Goal: Task Accomplishment & Management: Complete application form

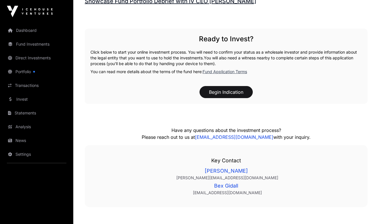
scroll to position [797, 0]
click at [226, 90] on button "Begin Indication" at bounding box center [226, 92] width 53 height 12
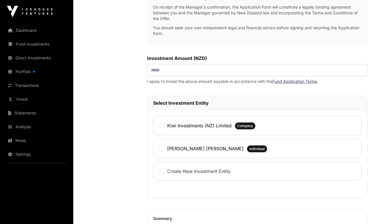
scroll to position [225, 0]
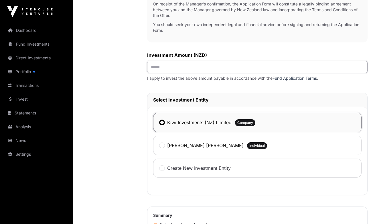
click at [154, 67] on input "text" at bounding box center [257, 67] width 221 height 12
type input "*******"
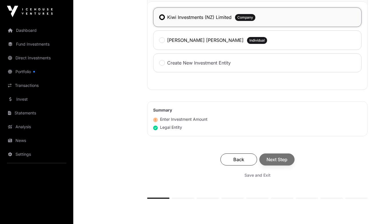
scroll to position [330, 0]
click at [274, 159] on div "Back Next Step" at bounding box center [257, 159] width 209 height 12
click at [274, 159] on span "Next Step" at bounding box center [277, 159] width 21 height 7
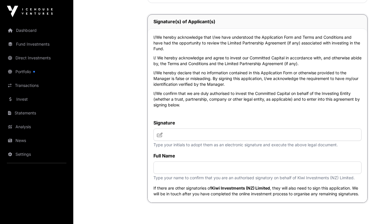
scroll to position [2580, 0]
click at [202, 140] on input "text" at bounding box center [258, 134] width 208 height 12
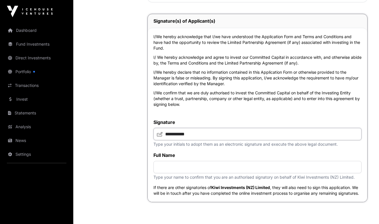
type input "**********"
type input "*"
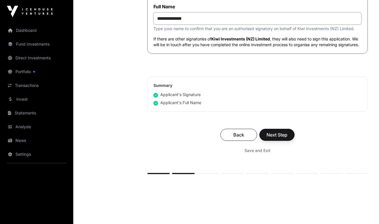
scroll to position [2733, 0]
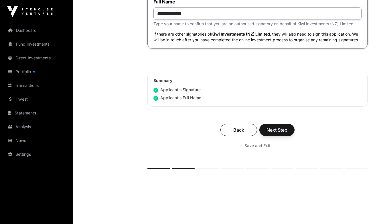
type input "**********"
click at [277, 133] on span "Next Step" at bounding box center [277, 129] width 21 height 7
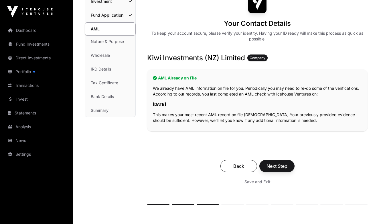
scroll to position [56, 0]
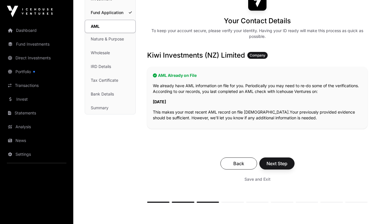
click at [278, 162] on span "Next Step" at bounding box center [277, 163] width 21 height 7
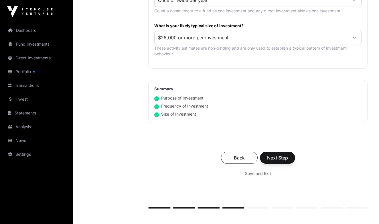
scroll to position [331, 0]
click at [276, 156] on span "Next Step" at bounding box center [277, 157] width 21 height 7
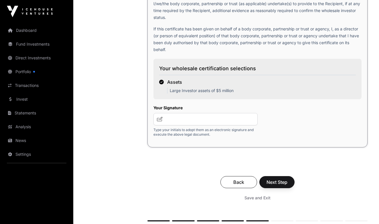
scroll to position [1085, 0]
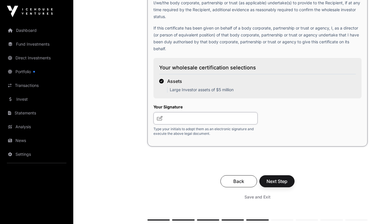
click at [184, 121] on input "text" at bounding box center [206, 118] width 104 height 12
type input "**********"
click at [277, 181] on span "Next Step" at bounding box center [277, 181] width 21 height 7
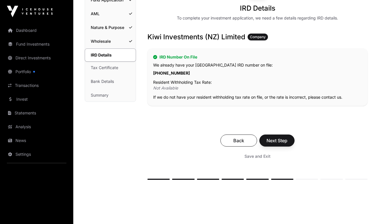
scroll to position [69, 0]
click at [276, 139] on span "Next Step" at bounding box center [277, 140] width 21 height 7
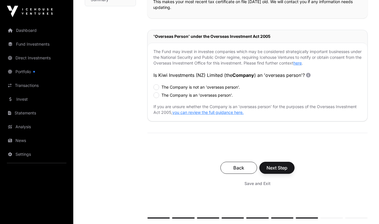
scroll to position [166, 0]
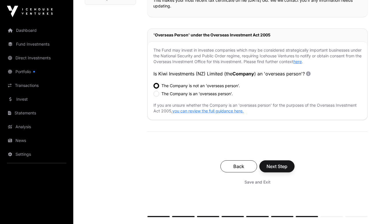
click at [278, 165] on span "Next Step" at bounding box center [277, 166] width 21 height 7
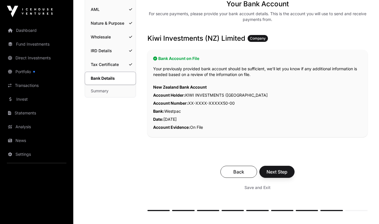
scroll to position [74, 0]
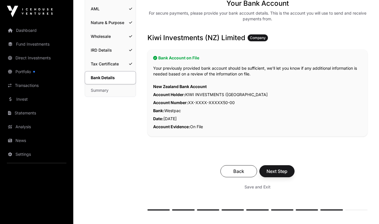
click at [276, 169] on span "Next Step" at bounding box center [277, 171] width 21 height 7
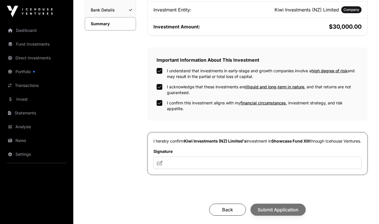
scroll to position [141, 0]
click at [178, 168] on input "text" at bounding box center [258, 162] width 208 height 12
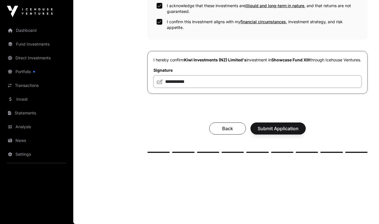
scroll to position [226, 0]
type input "**********"
click at [273, 130] on span "Submit Application" at bounding box center [278, 128] width 41 height 7
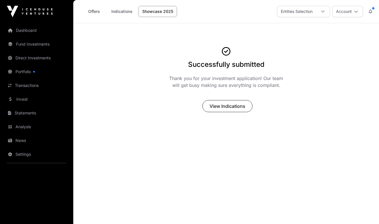
click at [371, 10] on icon at bounding box center [370, 11] width 3 height 4
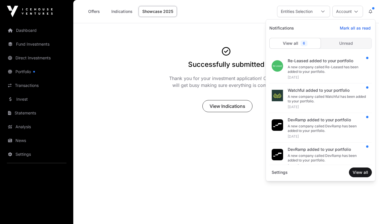
click at [353, 27] on span "Mark all as read" at bounding box center [355, 28] width 31 height 6
click at [235, 150] on main "Successfully submitted Thank you for your investment application! Our team will…" at bounding box center [226, 135] width 306 height 224
